Goal: Task Accomplishment & Management: Manage account settings

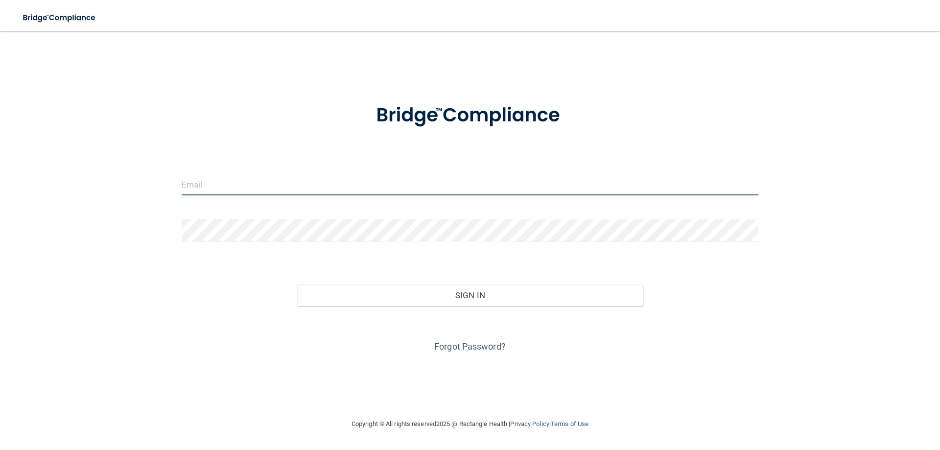
click at [707, 181] on input "email" at bounding box center [470, 184] width 577 height 22
click at [744, 185] on img at bounding box center [742, 184] width 13 height 22
click at [741, 181] on img at bounding box center [742, 184] width 13 height 22
type input "[EMAIL_ADDRESS][DOMAIN_NAME]"
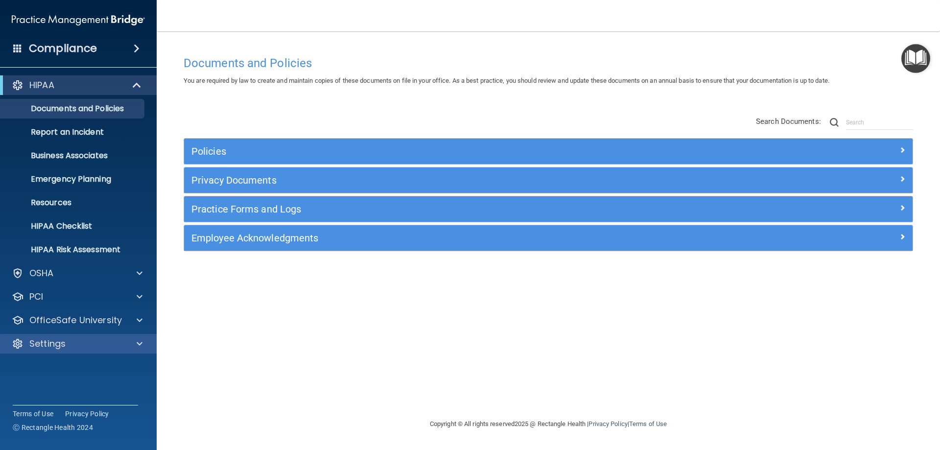
click at [73, 351] on div "Settings" at bounding box center [78, 344] width 157 height 20
click at [38, 341] on p "Settings" at bounding box center [47, 344] width 36 height 12
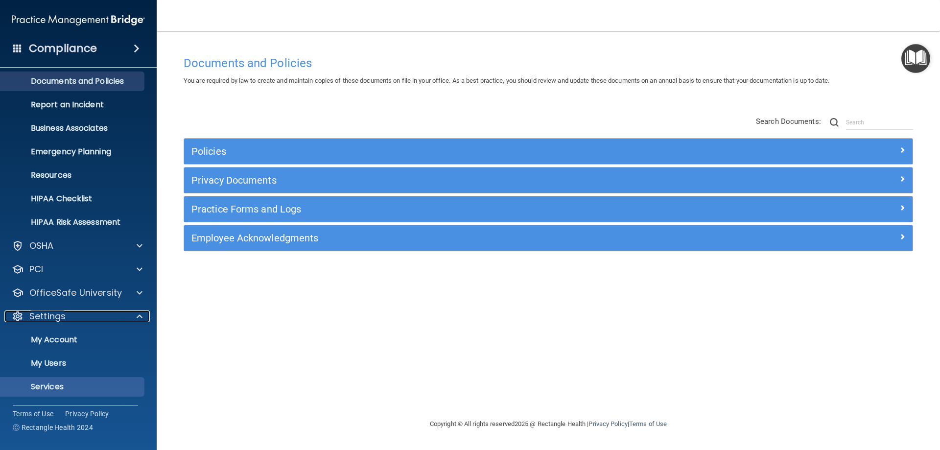
scroll to position [49, 0]
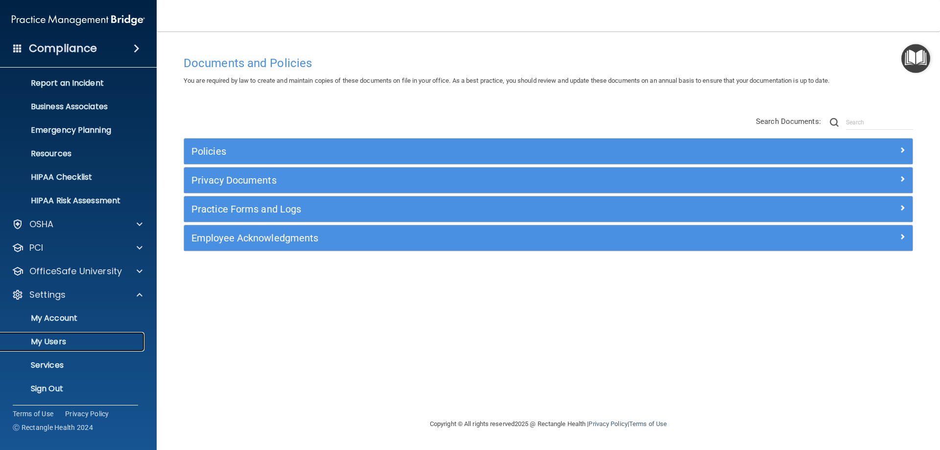
click at [50, 341] on p "My Users" at bounding box center [73, 342] width 134 height 10
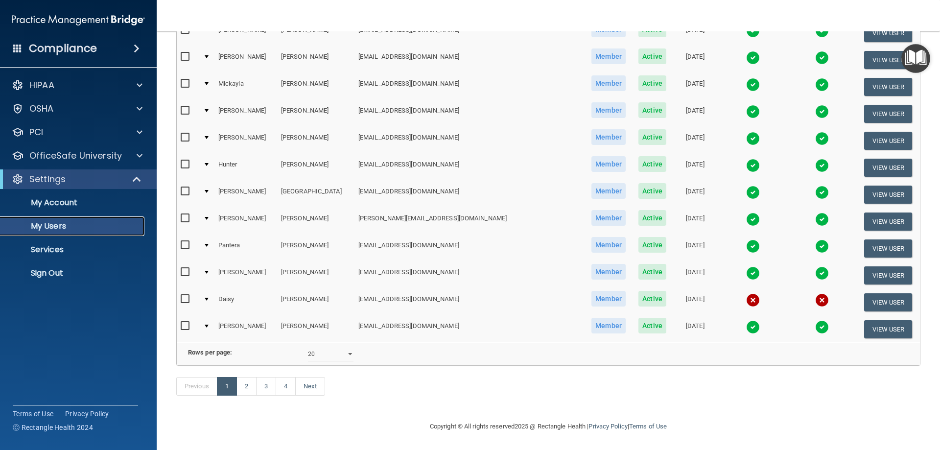
scroll to position [360, 0]
click at [332, 348] on select "10 20 30 40 all" at bounding box center [331, 354] width 46 height 15
select select "63"
click at [308, 347] on select "10 20 30 40 all" at bounding box center [331, 354] width 46 height 15
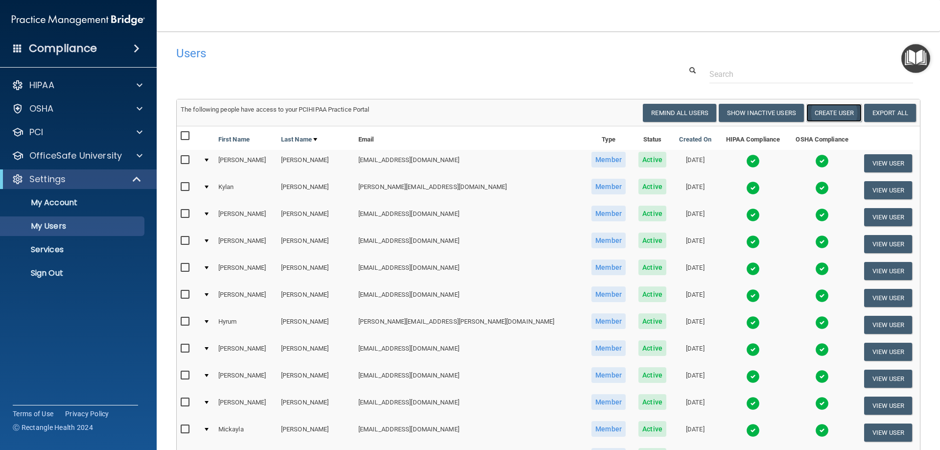
click at [833, 107] on button "Create User" at bounding box center [833, 113] width 55 height 18
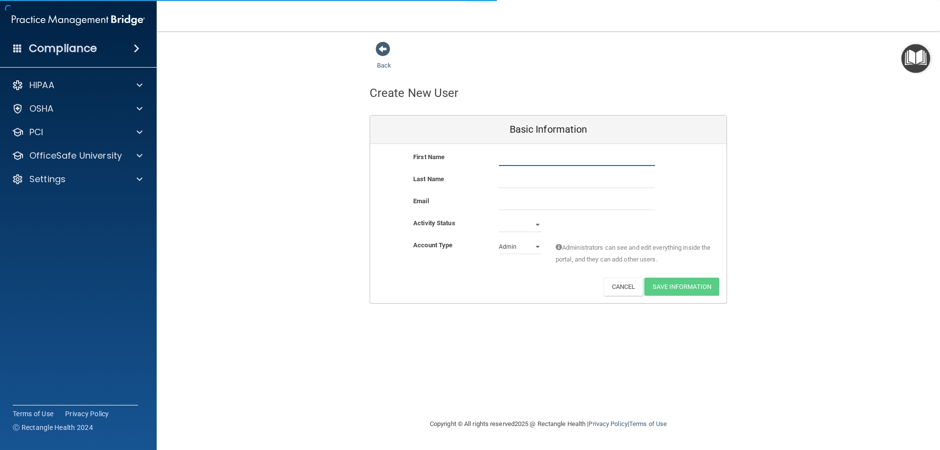
click at [506, 157] on input "text" at bounding box center [577, 158] width 156 height 15
type input "[PERSON_NAME]"
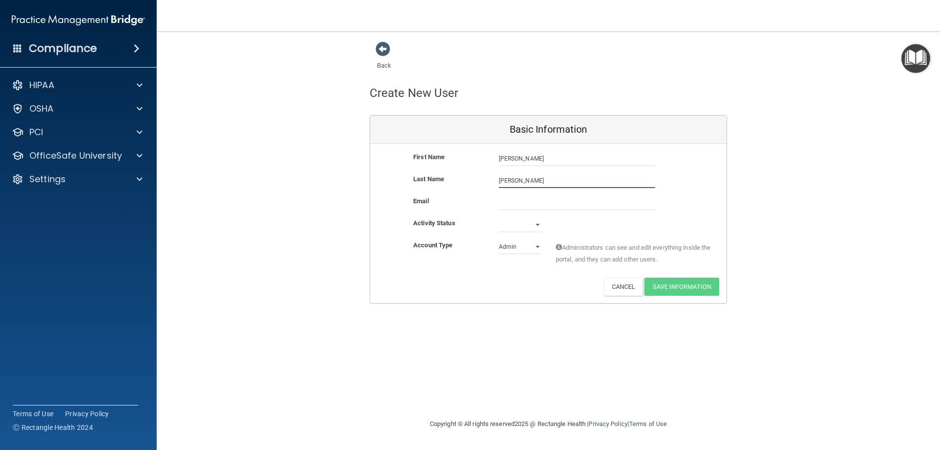
type input "[PERSON_NAME]"
click at [508, 201] on input "email" at bounding box center [577, 202] width 156 height 15
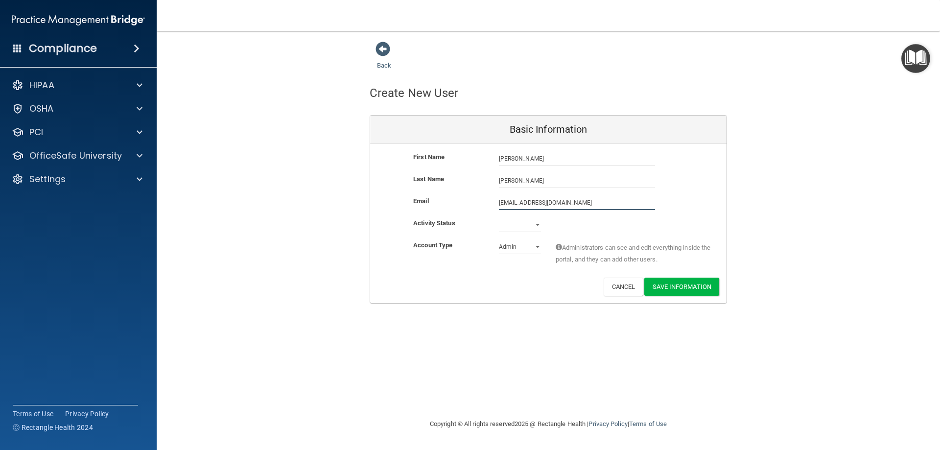
type input "[EMAIL_ADDRESS][DOMAIN_NAME]"
click at [524, 226] on select "Active Inactive" at bounding box center [520, 224] width 42 height 15
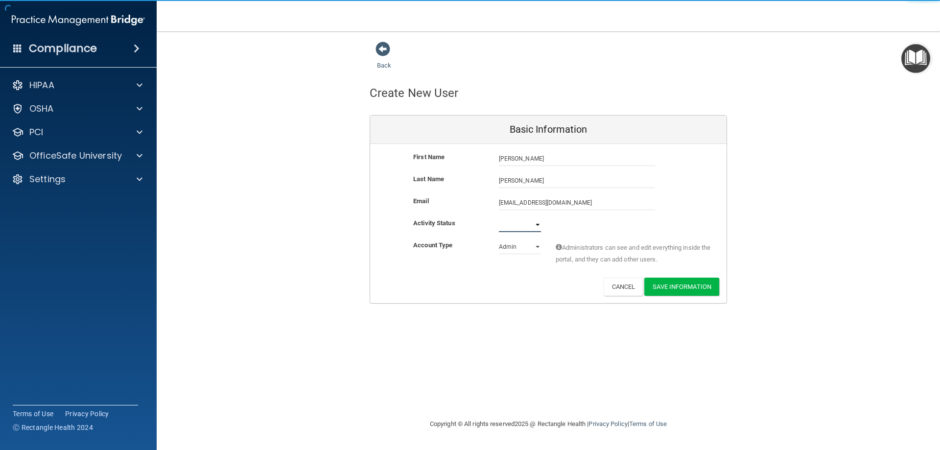
select select "active"
click at [499, 217] on select "Active Inactive" at bounding box center [520, 224] width 42 height 15
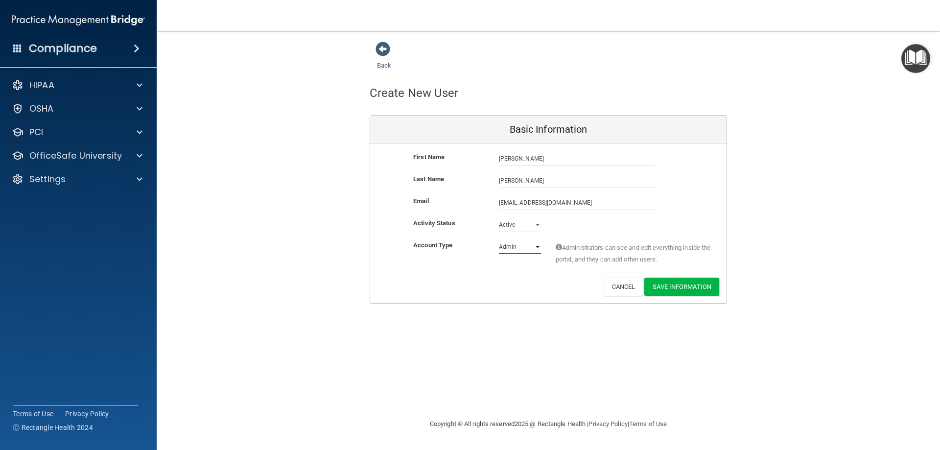
click at [512, 250] on select "Admin Member" at bounding box center [520, 246] width 42 height 15
select select "practice_member"
click at [499, 239] on select "Admin Member" at bounding box center [520, 246] width 42 height 15
click at [678, 281] on button "Save Information" at bounding box center [681, 287] width 75 height 18
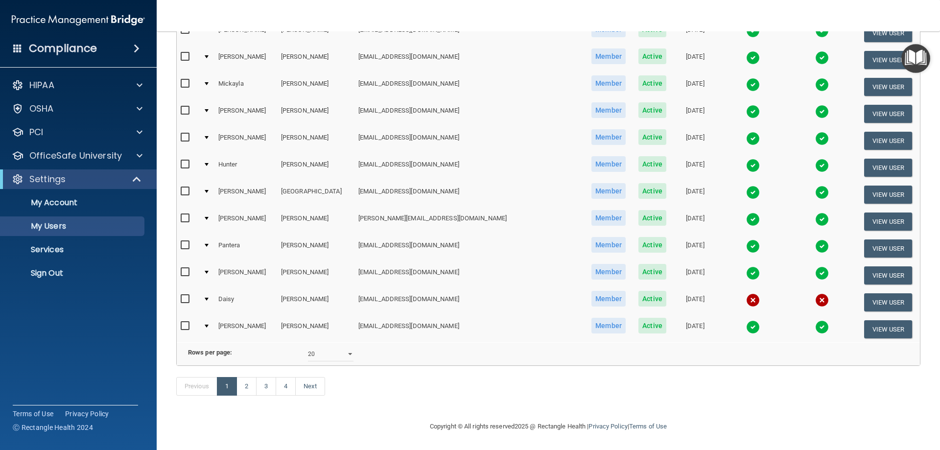
scroll to position [398, 0]
click at [316, 351] on select "10 20 30 40 all" at bounding box center [331, 354] width 46 height 15
select select "64"
click at [308, 347] on select "10 20 30 40 all" at bounding box center [331, 354] width 46 height 15
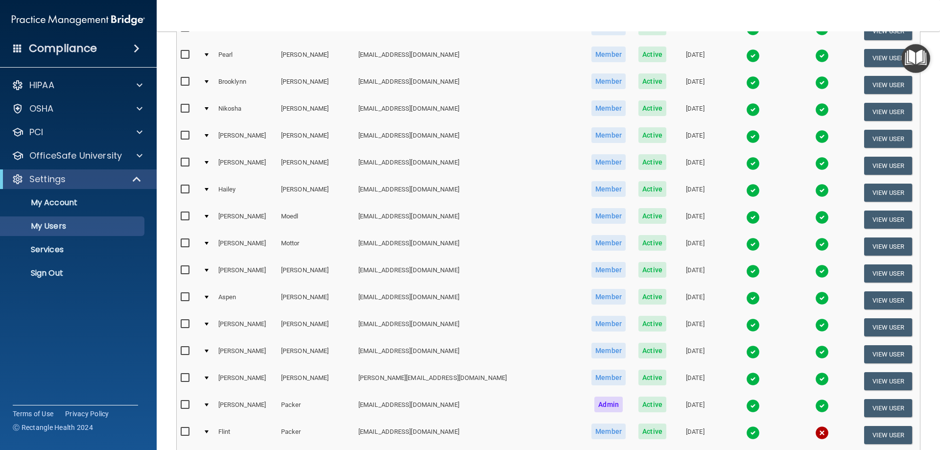
scroll to position [930, 0]
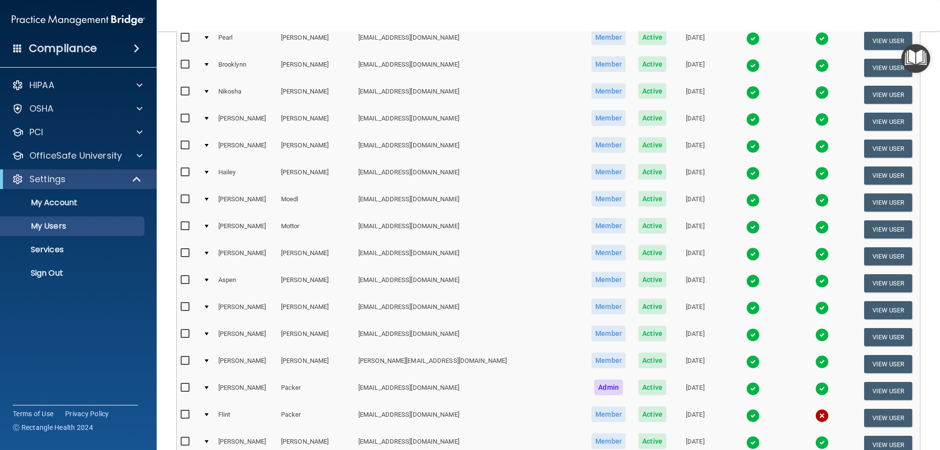
click at [746, 60] on img at bounding box center [753, 66] width 14 height 14
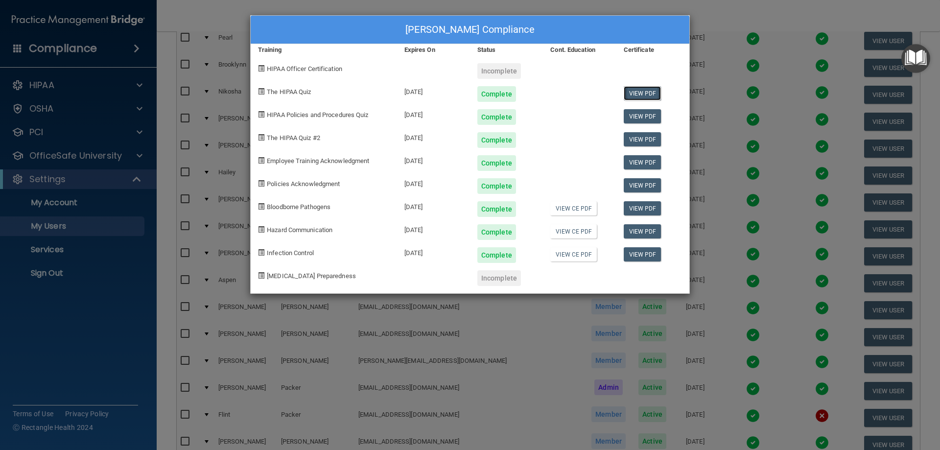
click at [638, 93] on link "View PDF" at bounding box center [643, 93] width 38 height 14
click at [633, 112] on link "View PDF" at bounding box center [643, 116] width 38 height 14
click at [629, 140] on link "View PDF" at bounding box center [643, 139] width 38 height 14
click at [655, 163] on link "View PDF" at bounding box center [643, 162] width 38 height 14
click at [643, 182] on link "View PDF" at bounding box center [643, 185] width 38 height 14
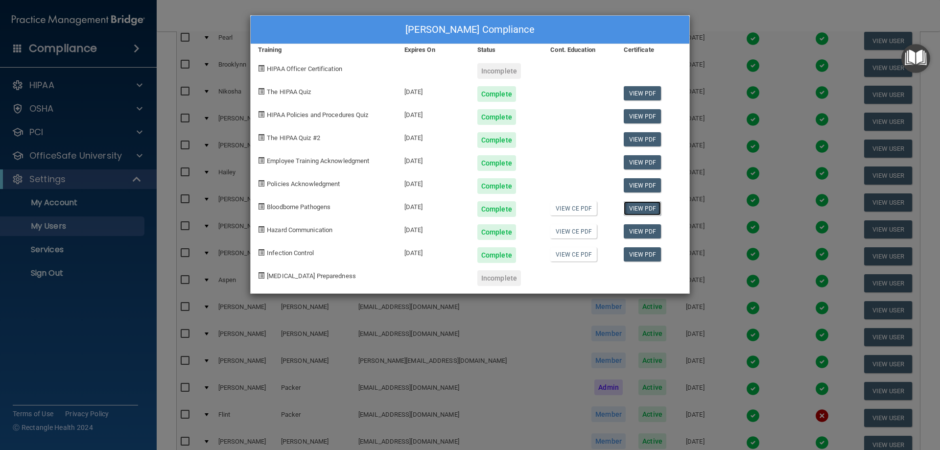
click at [642, 212] on link "View PDF" at bounding box center [643, 208] width 38 height 14
click at [635, 230] on link "View PDF" at bounding box center [643, 231] width 38 height 14
click at [642, 254] on link "View PDF" at bounding box center [643, 254] width 38 height 14
click at [752, 114] on div "[PERSON_NAME] Compliance Training Expires On Status Cont. Education Certificate…" at bounding box center [470, 225] width 940 height 450
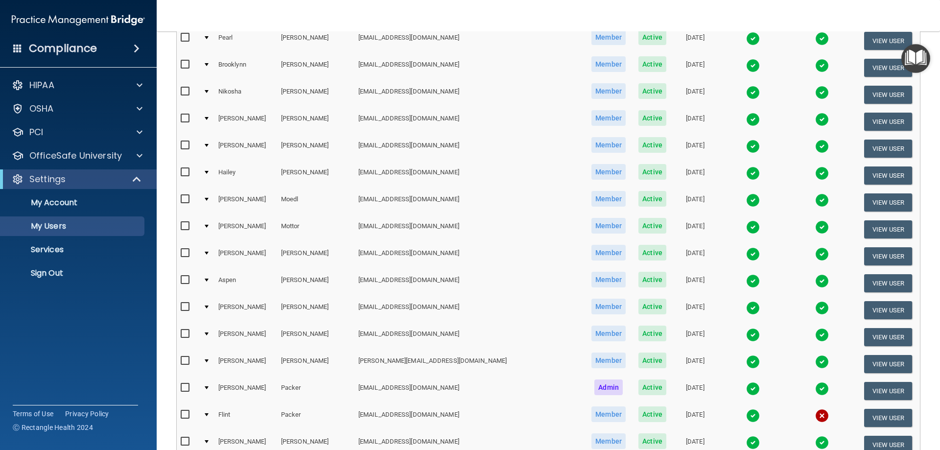
click at [746, 93] on img at bounding box center [753, 93] width 14 height 14
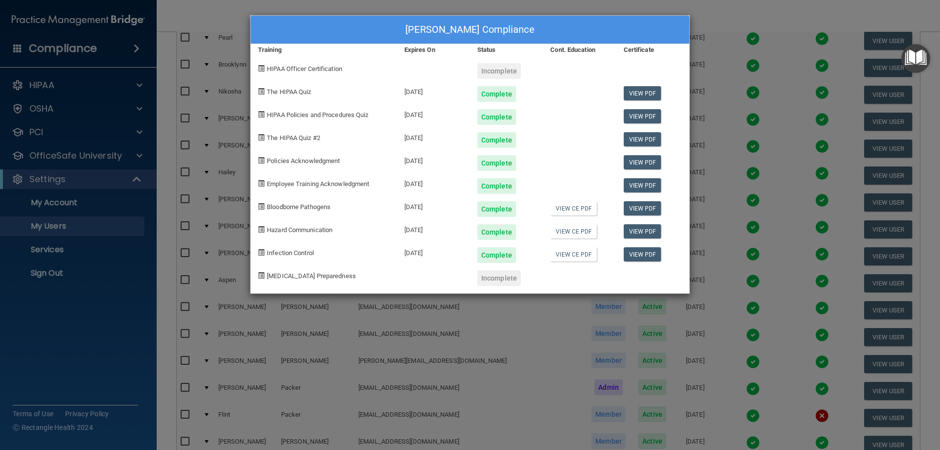
click at [766, 190] on div "[PERSON_NAME] Compliance Training Expires On Status Cont. Education Certificate…" at bounding box center [470, 225] width 940 height 450
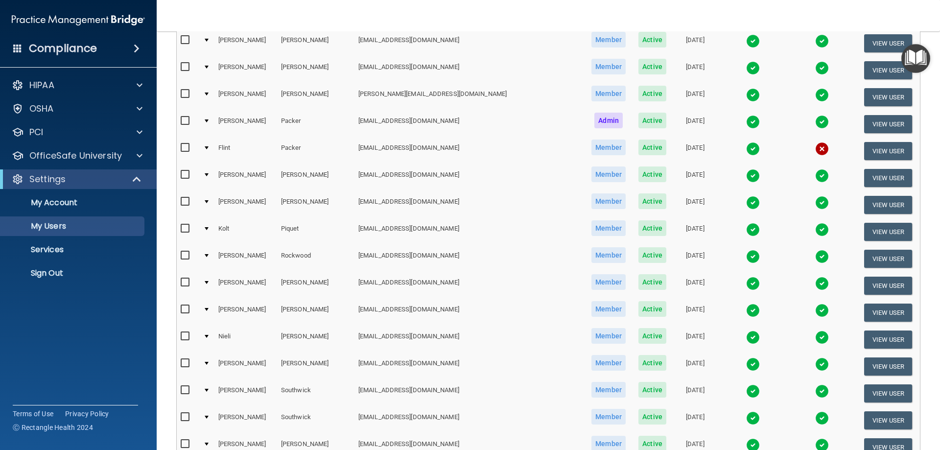
scroll to position [1175, 0]
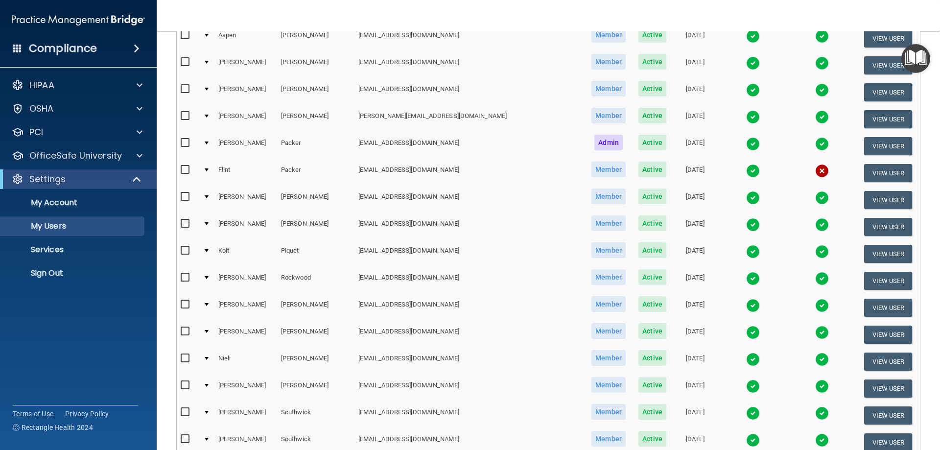
click at [746, 117] on img at bounding box center [753, 117] width 14 height 14
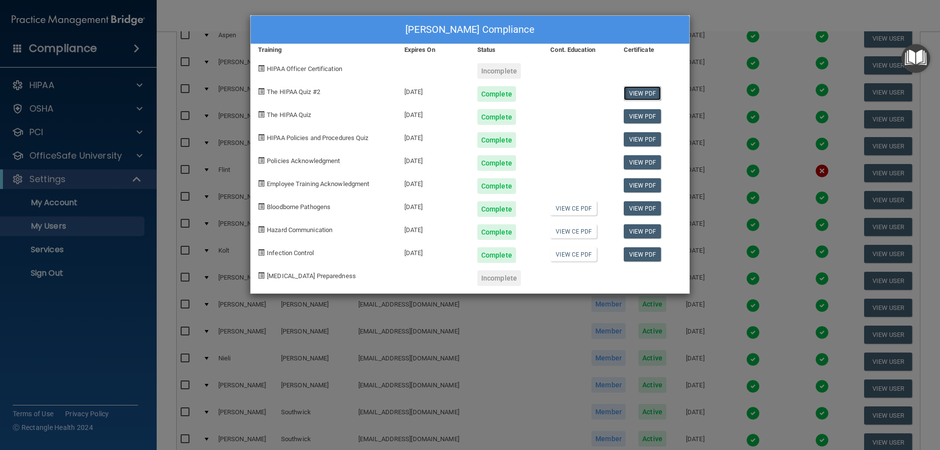
click at [644, 94] on link "View PDF" at bounding box center [643, 93] width 38 height 14
click at [646, 118] on link "View PDF" at bounding box center [643, 116] width 38 height 14
click at [639, 140] on link "View PDF" at bounding box center [643, 139] width 38 height 14
click at [644, 162] on link "View PDF" at bounding box center [643, 162] width 38 height 14
click at [654, 185] on link "View PDF" at bounding box center [643, 185] width 38 height 14
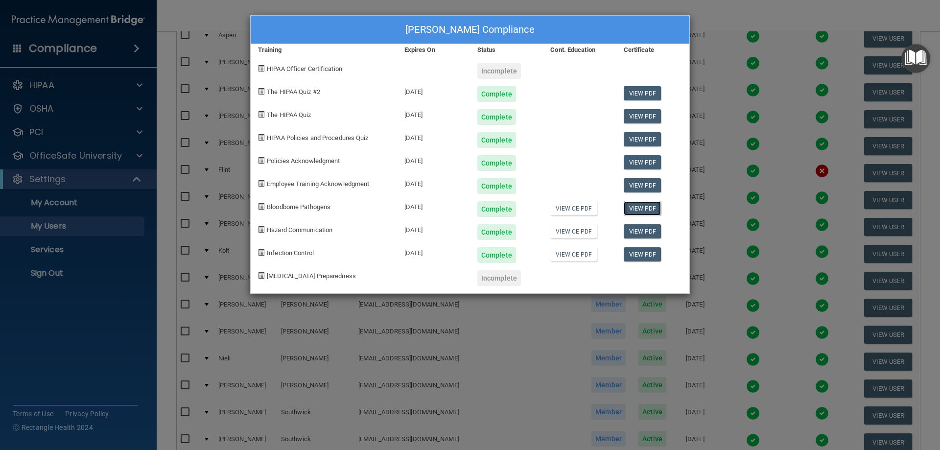
click at [635, 207] on link "View PDF" at bounding box center [643, 208] width 38 height 14
click at [645, 234] on link "View PDF" at bounding box center [643, 231] width 38 height 14
click at [628, 259] on link "View PDF" at bounding box center [643, 254] width 38 height 14
click at [725, 156] on div "[PERSON_NAME] Compliance Training Expires On Status Cont. Education Certificate…" at bounding box center [470, 225] width 940 height 450
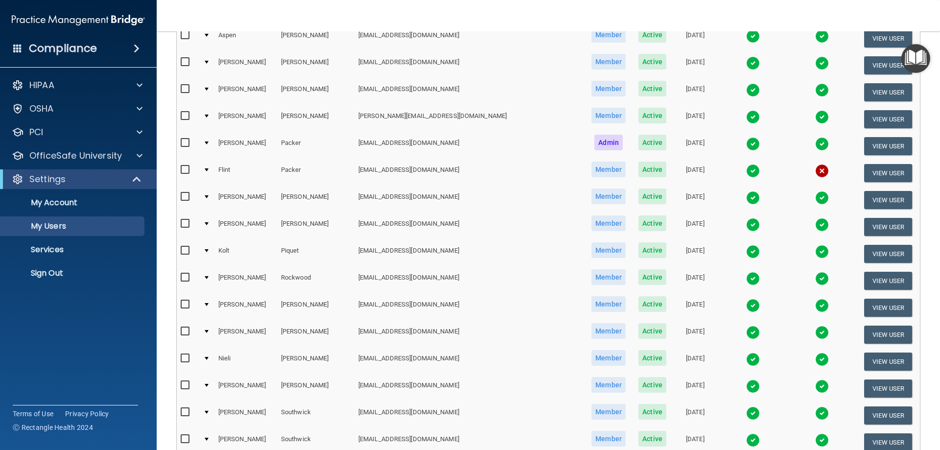
click at [746, 146] on img at bounding box center [753, 144] width 14 height 14
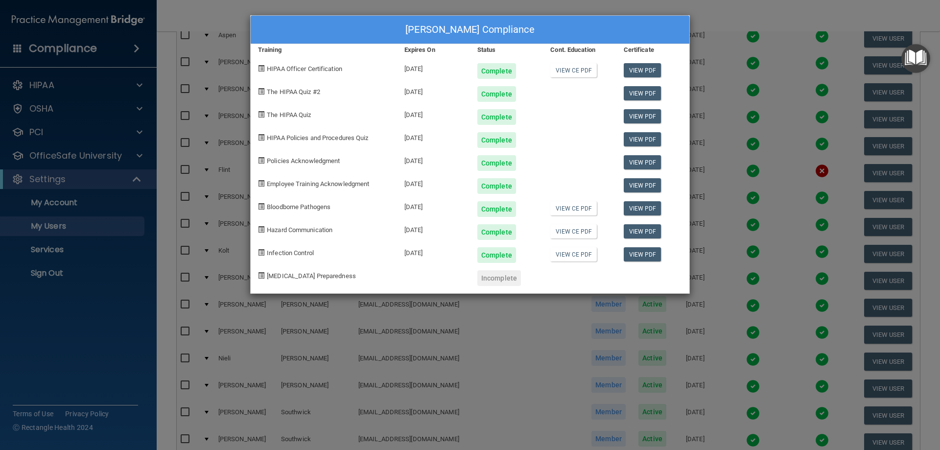
drag, startPoint x: 748, startPoint y: 179, endPoint x: 754, endPoint y: 169, distance: 11.8
click at [748, 179] on div "[PERSON_NAME] Compliance Training Expires On Status Cont. Education Certificate…" at bounding box center [470, 225] width 940 height 450
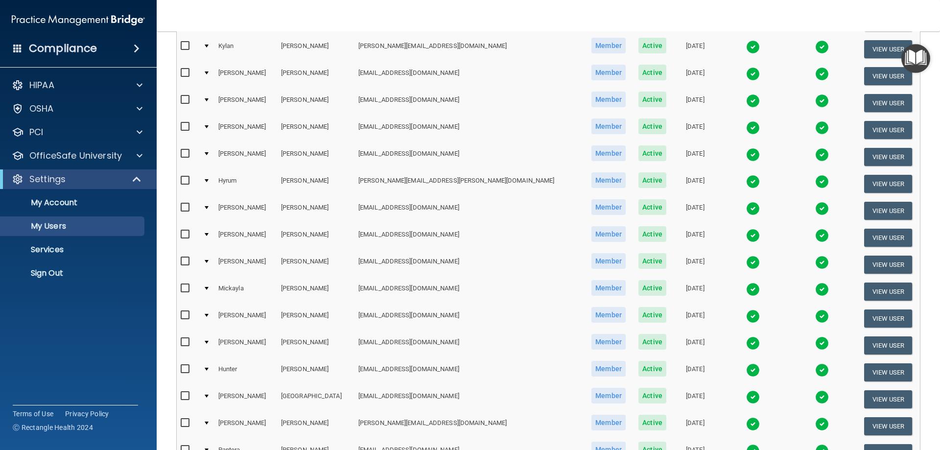
scroll to position [147, 0]
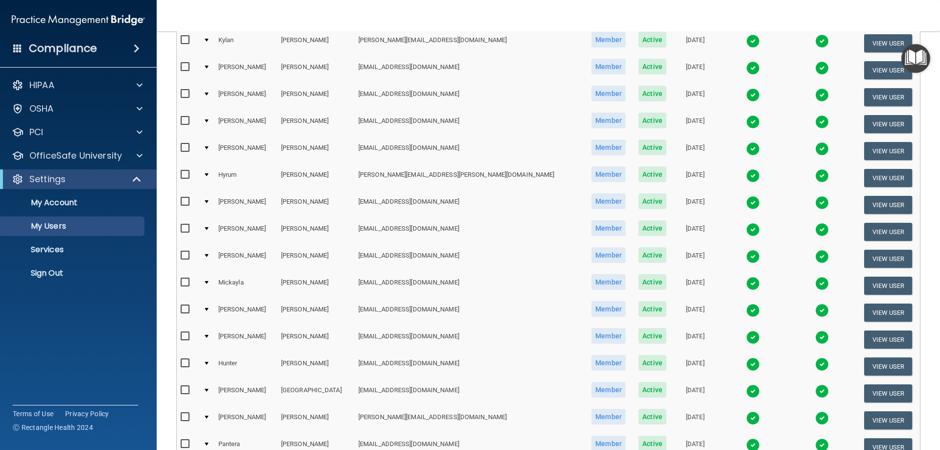
click at [746, 255] on img at bounding box center [753, 257] width 14 height 14
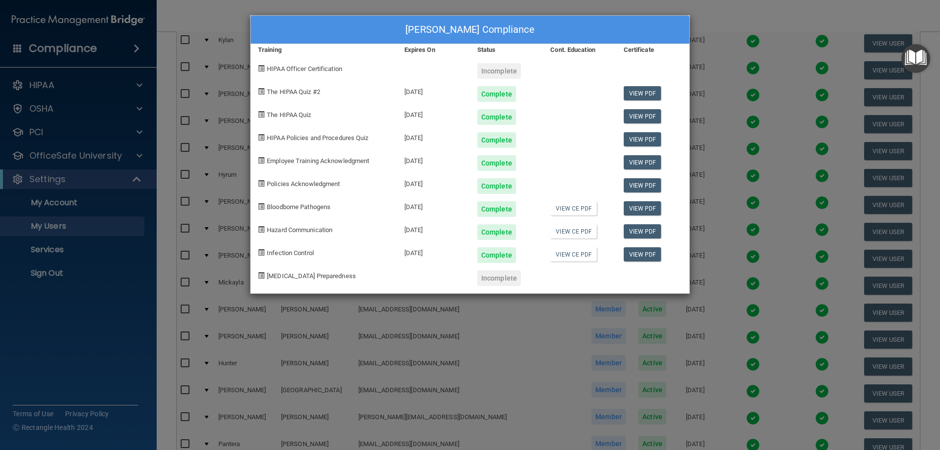
click at [730, 225] on div "[PERSON_NAME] Compliance Training Expires On Status Cont. Education Certificate…" at bounding box center [470, 225] width 940 height 450
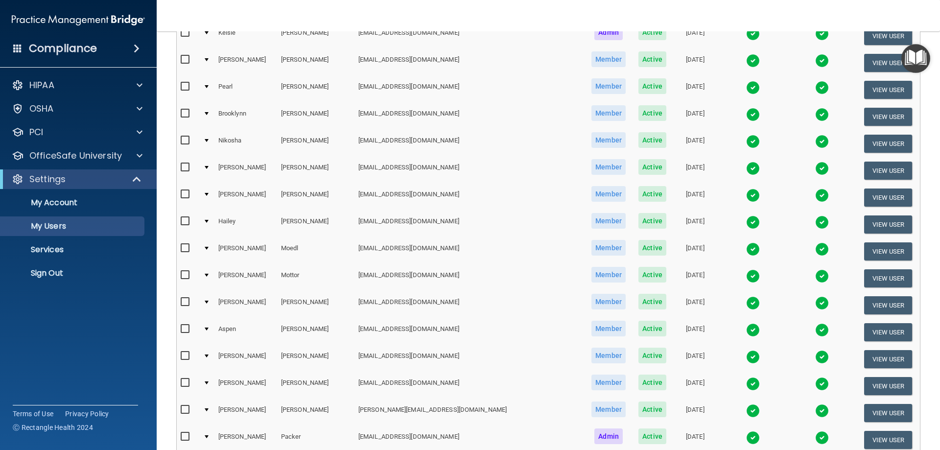
scroll to position [930, 0]
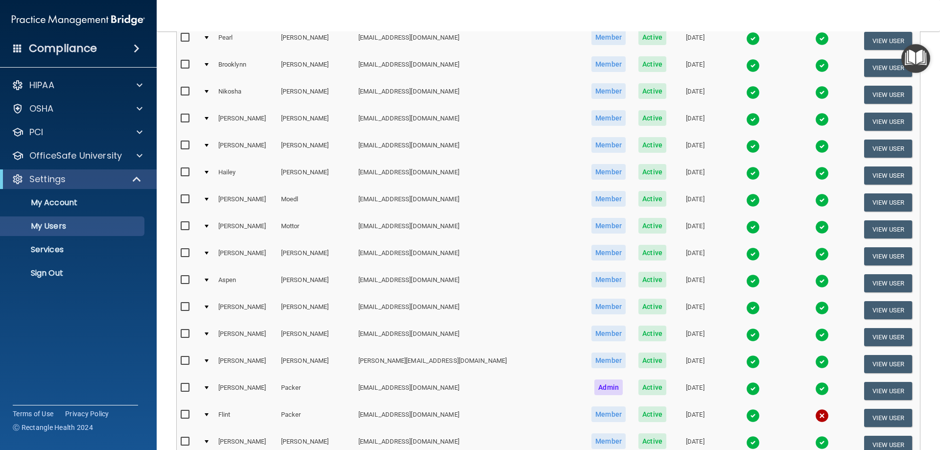
click at [746, 360] on img at bounding box center [753, 362] width 14 height 14
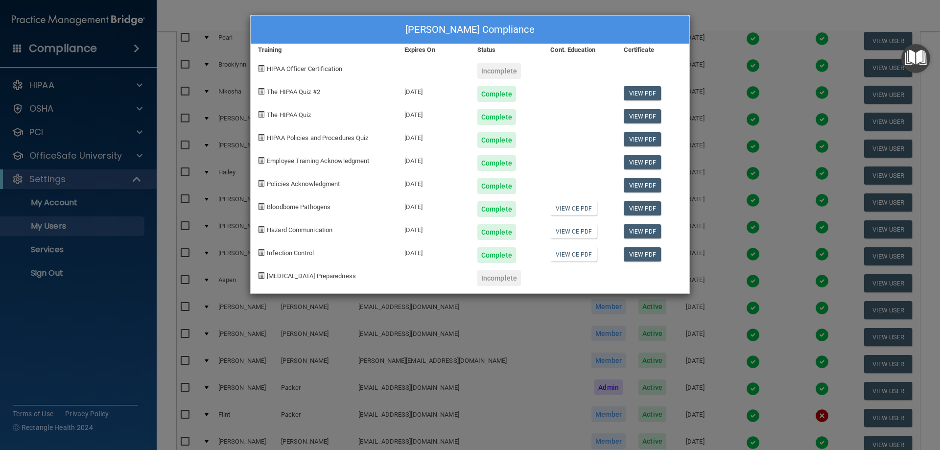
click at [746, 89] on div "[PERSON_NAME] Compliance Training Expires On Status Cont. Education Certificate…" at bounding box center [470, 225] width 940 height 450
